Goal: Task Accomplishment & Management: Use online tool/utility

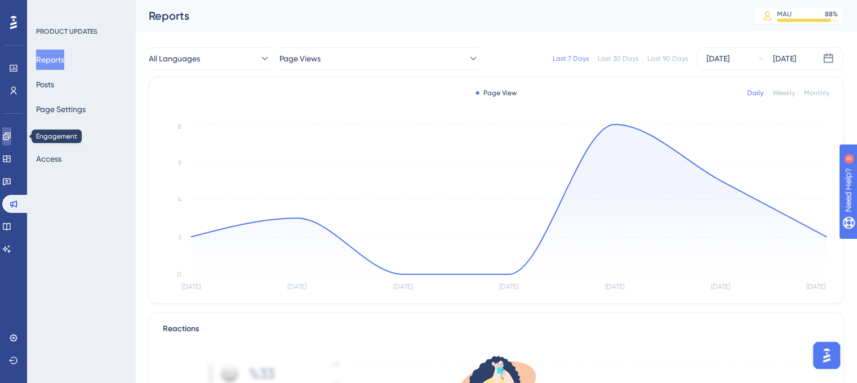
click at [11, 138] on link at bounding box center [6, 136] width 9 height 18
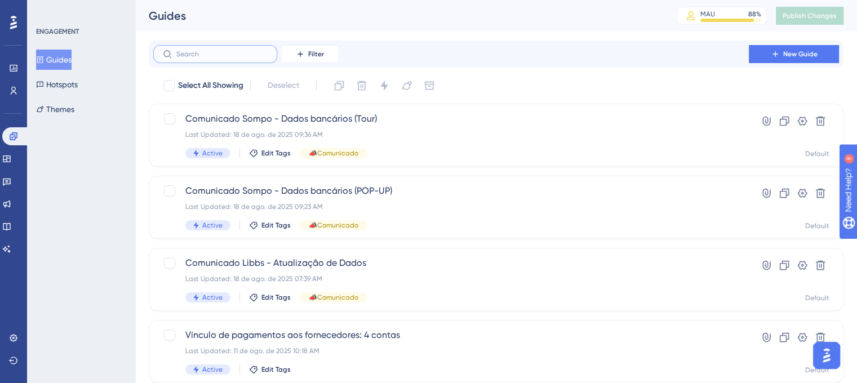
click at [246, 58] on input "text" at bounding box center [221, 54] width 91 height 8
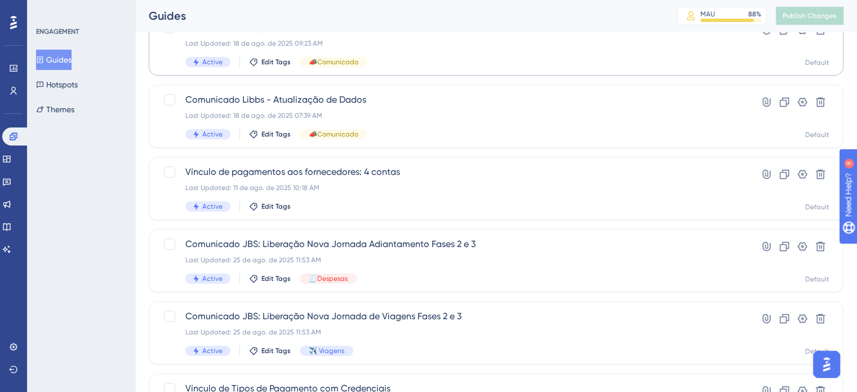
scroll to position [162, 0]
click at [417, 253] on div "Comunicado JBS: Liberação Nova Jornada Adiantamento Fases 2 e 3 Last Updated: 2…" at bounding box center [451, 261] width 532 height 46
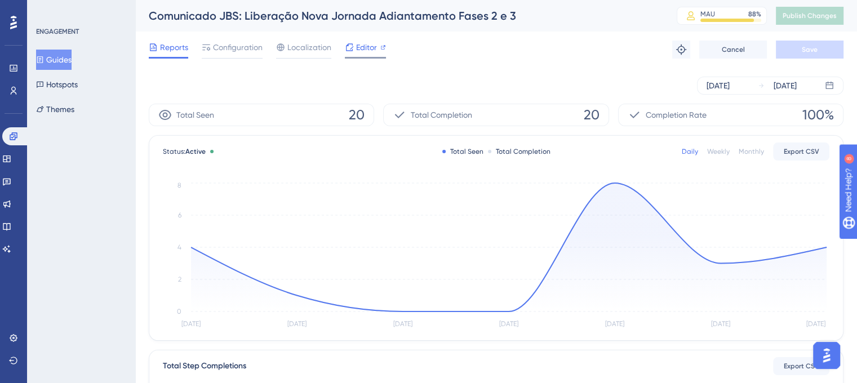
click at [356, 43] on span "Editor" at bounding box center [366, 48] width 21 height 14
click at [365, 46] on span "Editor" at bounding box center [366, 48] width 21 height 14
click at [16, 135] on icon at bounding box center [13, 136] width 9 height 9
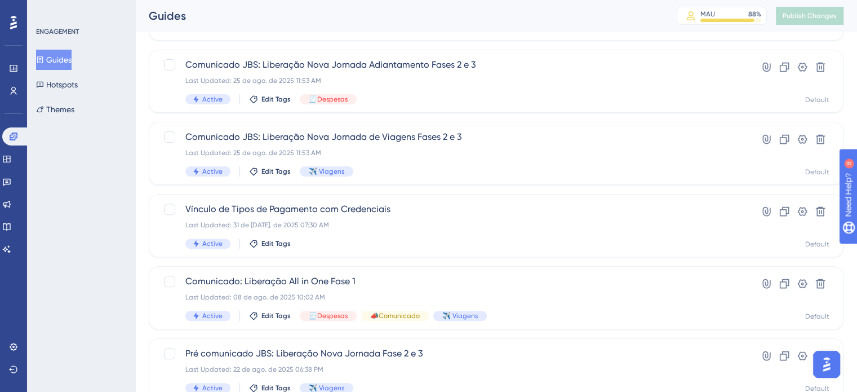
scroll to position [483, 0]
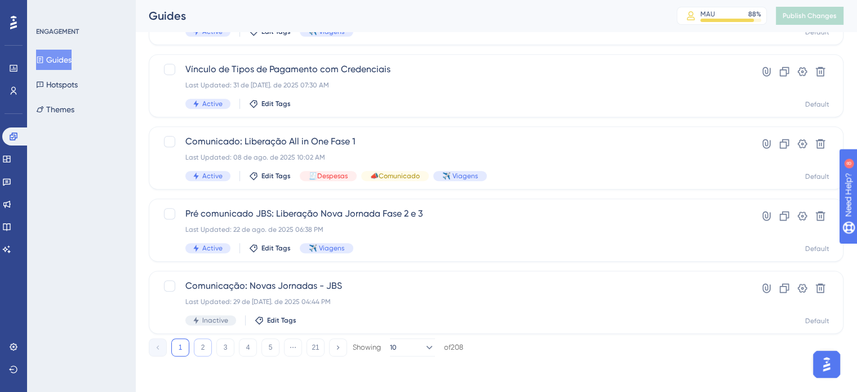
click at [200, 344] on button "2" at bounding box center [203, 347] width 18 height 18
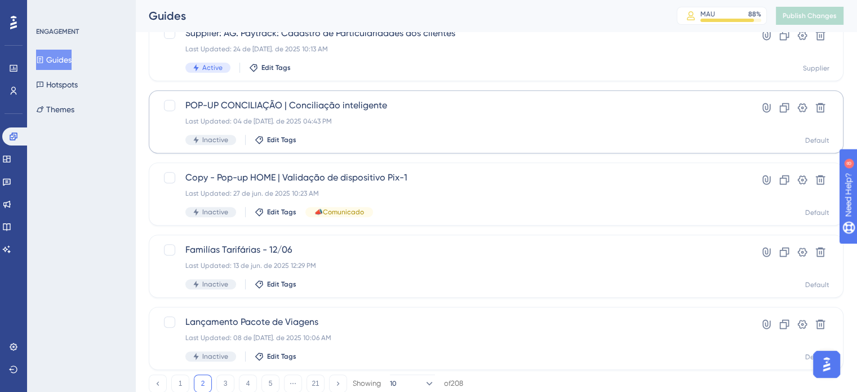
scroll to position [471, 0]
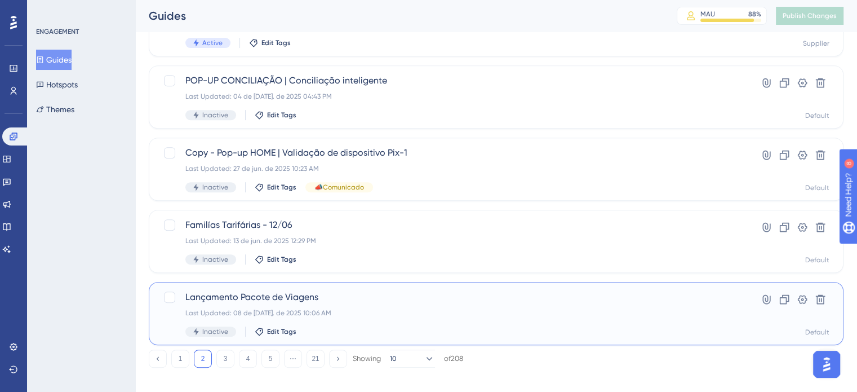
click at [477, 296] on span "Lançamento Pacote de Viagens" at bounding box center [451, 297] width 532 height 14
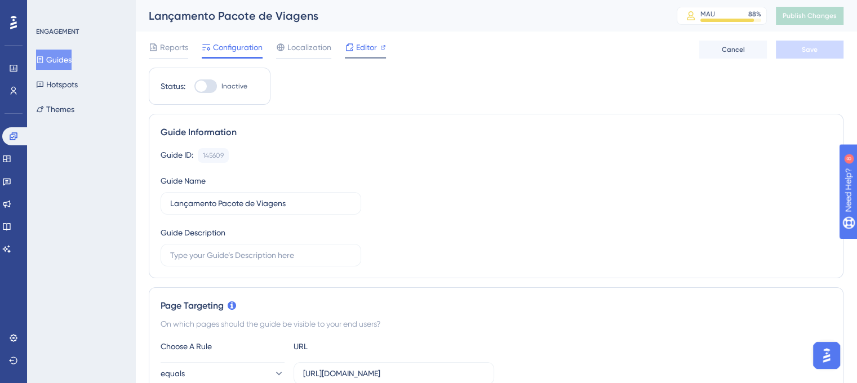
click at [372, 41] on span "Editor" at bounding box center [366, 48] width 21 height 14
click at [366, 53] on span "Editor" at bounding box center [366, 48] width 21 height 14
click at [355, 55] on div "Editor" at bounding box center [365, 50] width 41 height 18
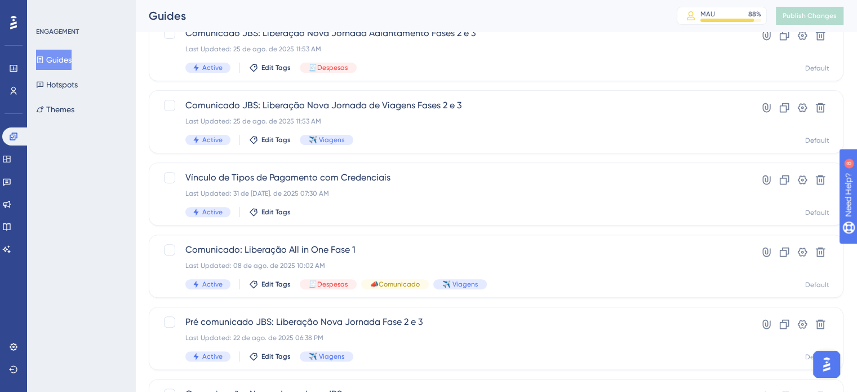
scroll to position [379, 0]
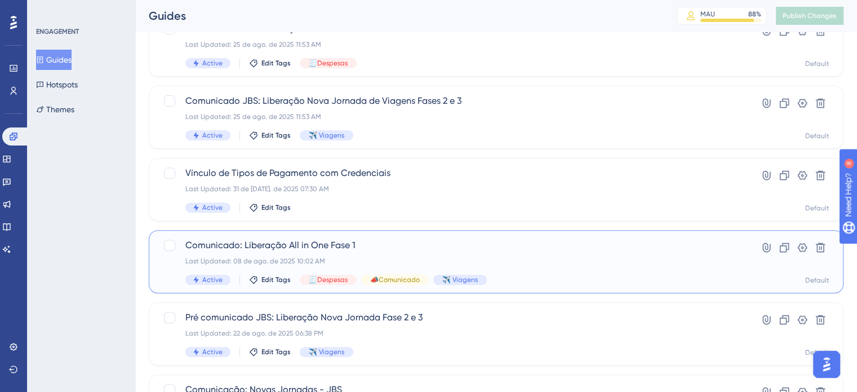
click at [443, 239] on span "Comunicado: Liberação All in One Fase 1" at bounding box center [451, 245] width 532 height 14
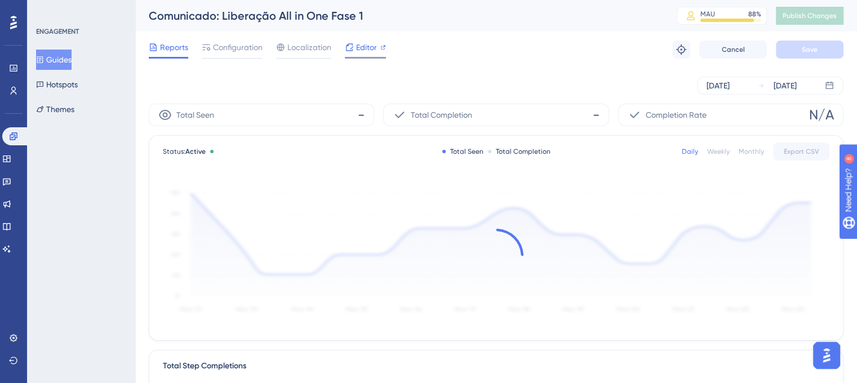
click at [360, 50] on span "Editor" at bounding box center [366, 48] width 21 height 14
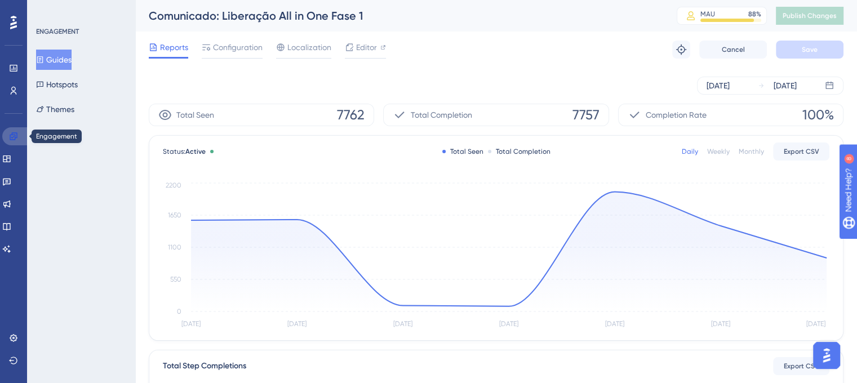
click at [18, 139] on link at bounding box center [15, 136] width 27 height 18
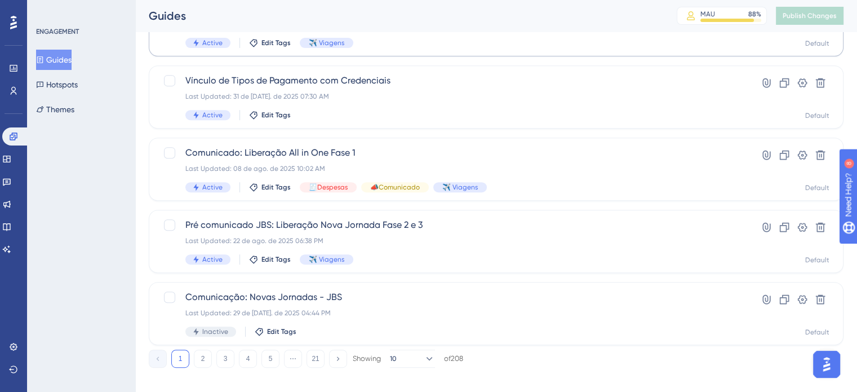
scroll to position [483, 0]
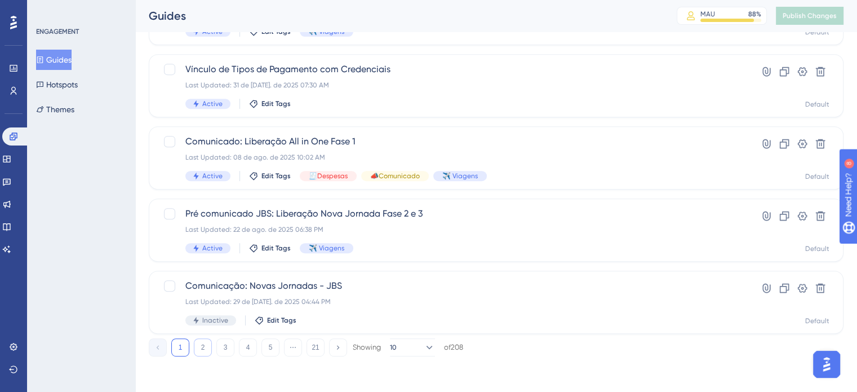
click at [205, 346] on button "2" at bounding box center [203, 347] width 18 height 18
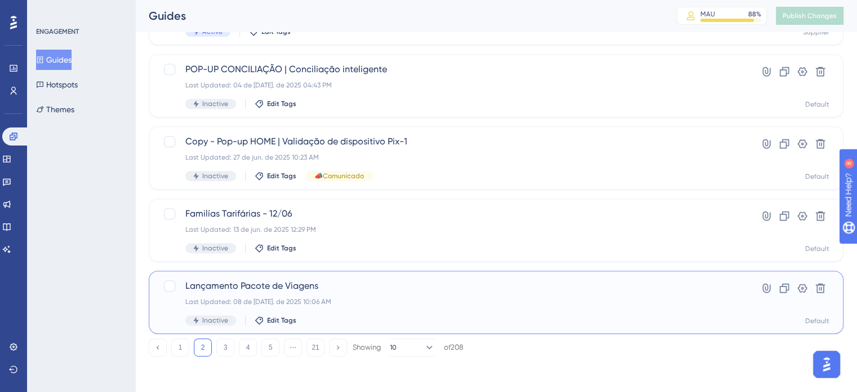
click at [396, 289] on span "Lançamento Pacote de Viagens" at bounding box center [451, 286] width 532 height 14
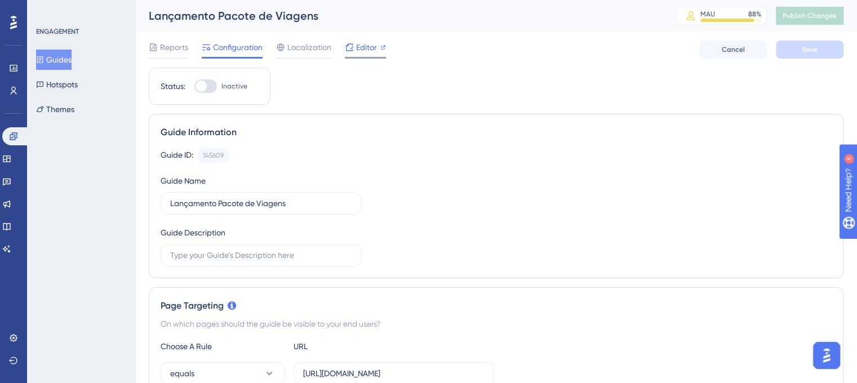
click at [375, 49] on span "Editor" at bounding box center [366, 48] width 21 height 14
